Goal: Task Accomplishment & Management: Manage account settings

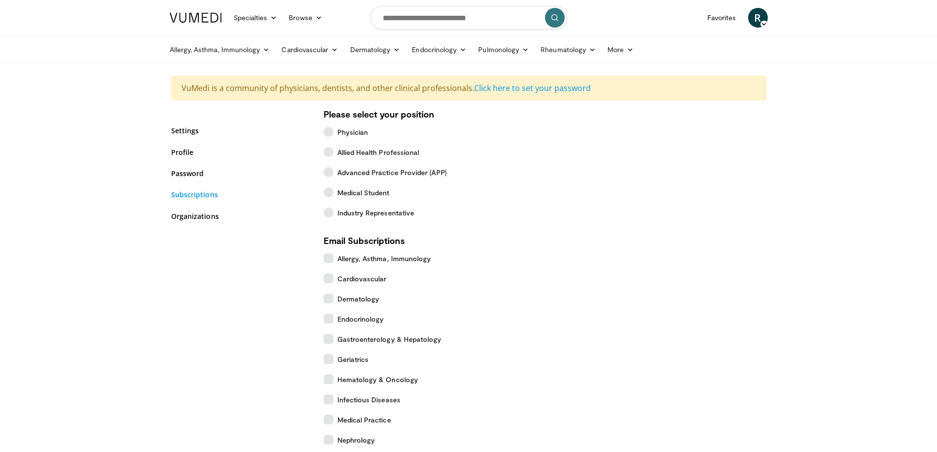
click at [204, 194] on link "Subscriptions" at bounding box center [240, 194] width 138 height 10
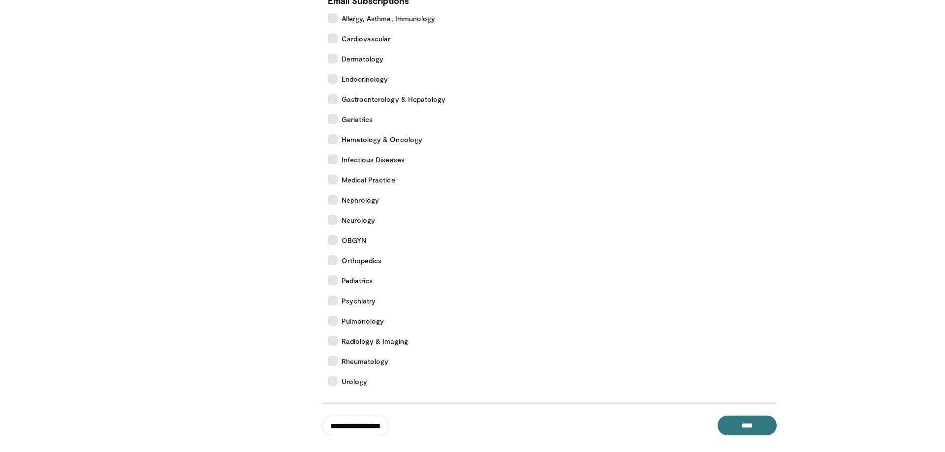
scroll to position [246, 0]
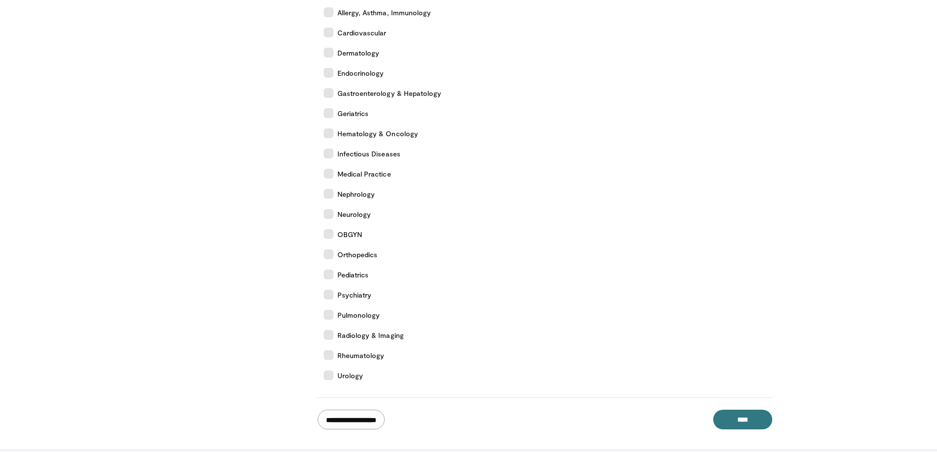
click at [349, 422] on input "**********" at bounding box center [351, 420] width 67 height 20
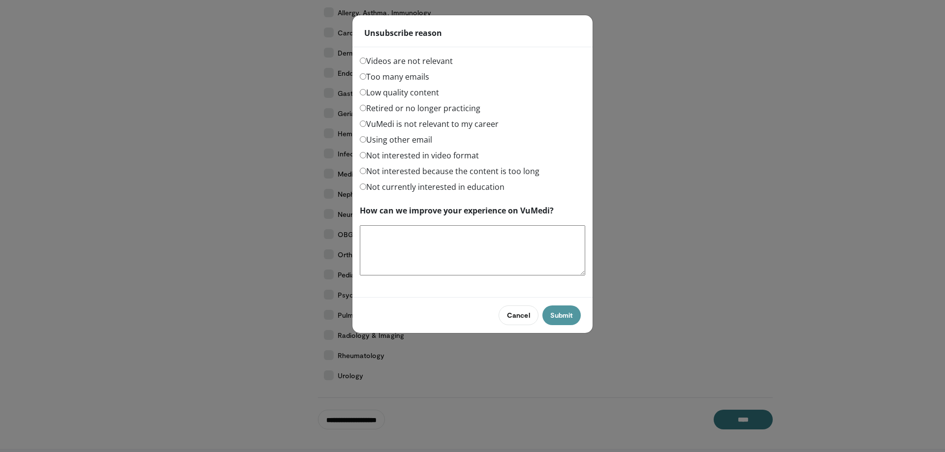
click at [565, 311] on button "Submit" at bounding box center [561, 316] width 38 height 20
